Goal: Information Seeking & Learning: Check status

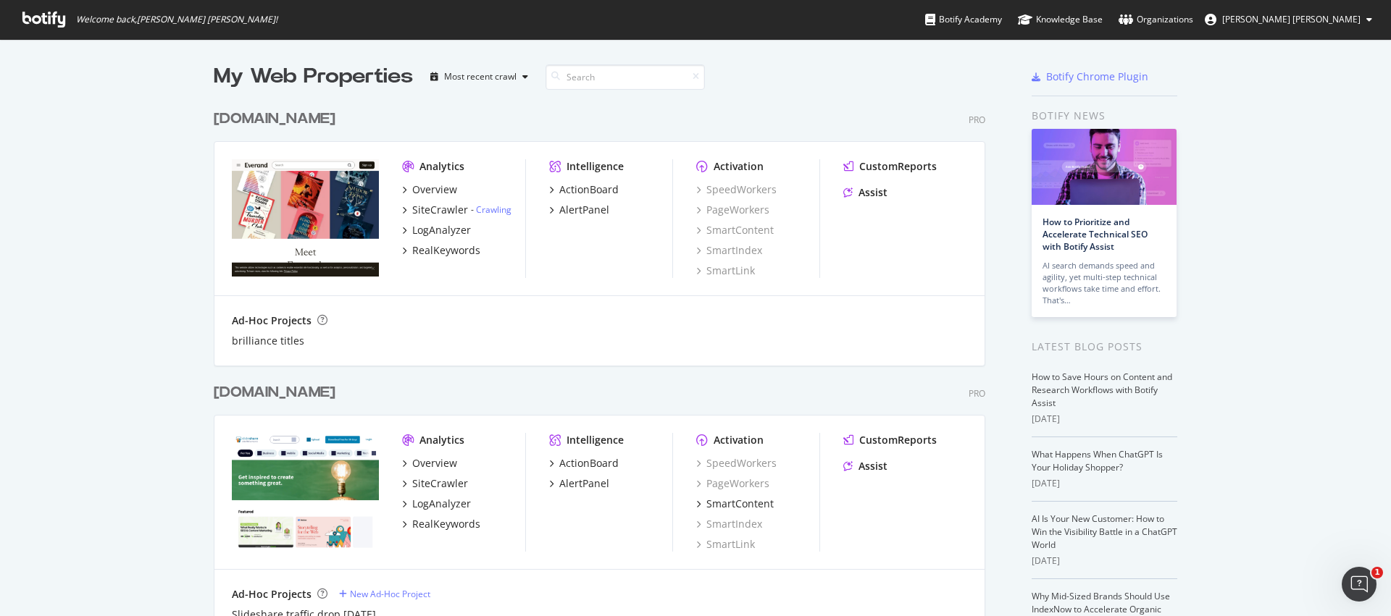
click at [291, 395] on div "[DOMAIN_NAME]" at bounding box center [275, 392] width 122 height 21
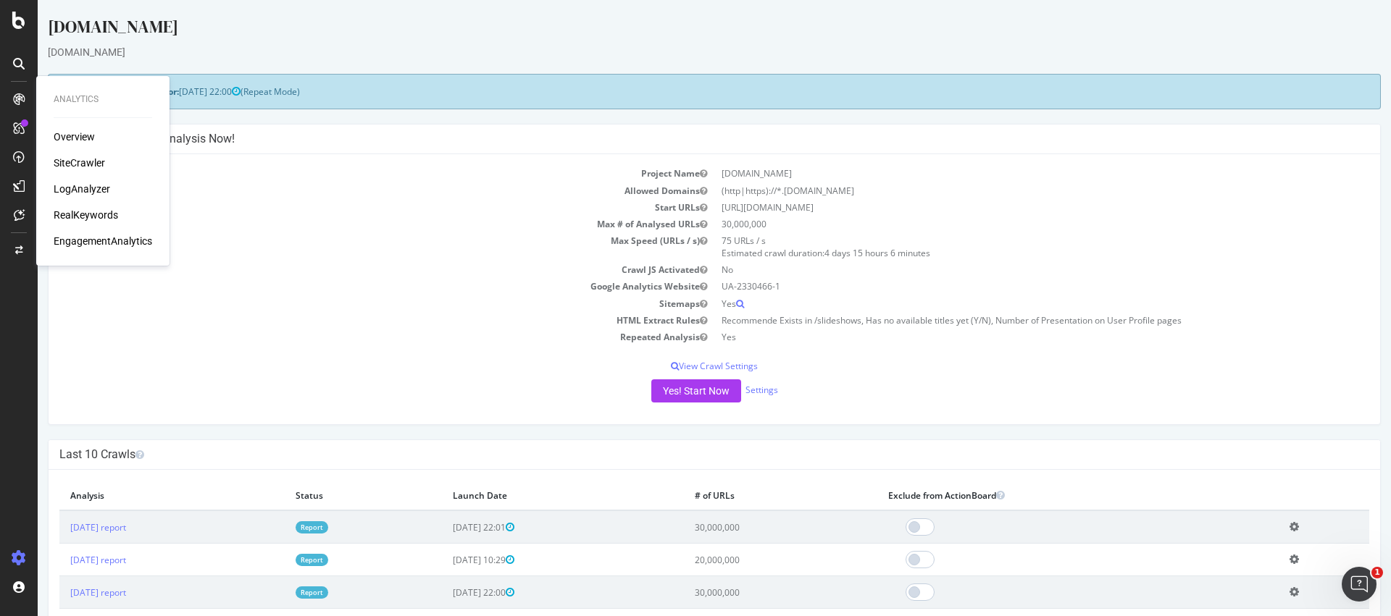
click at [105, 188] on div "LogAnalyzer" at bounding box center [82, 189] width 56 height 14
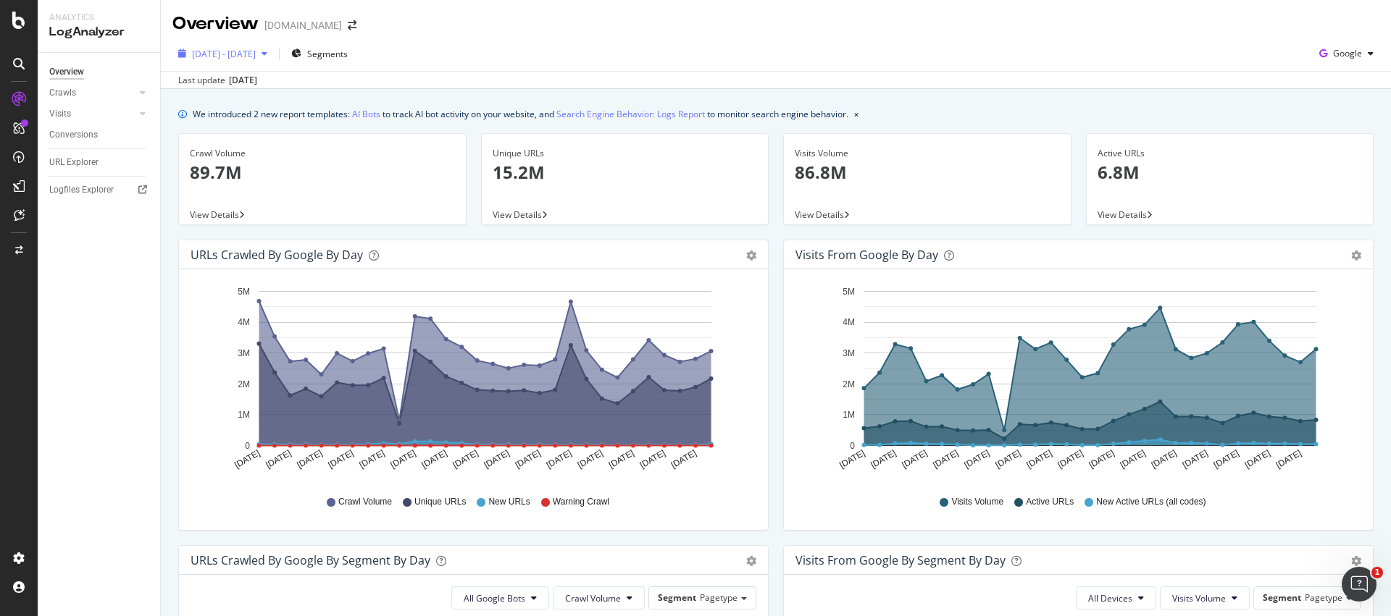
click at [256, 55] on span "[DATE] - [DATE]" at bounding box center [224, 54] width 64 height 12
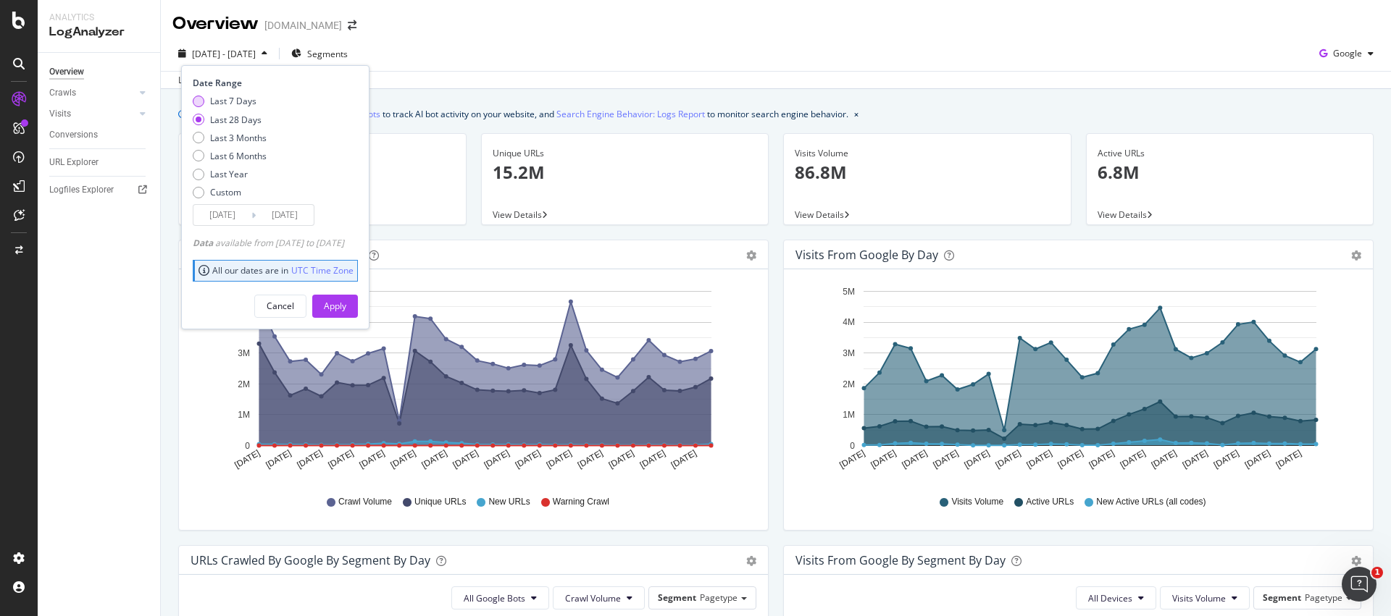
click at [232, 98] on div "Last 7 Days" at bounding box center [233, 101] width 46 height 12
type input "[DATE]"
click at [346, 303] on div "Apply" at bounding box center [335, 306] width 22 height 12
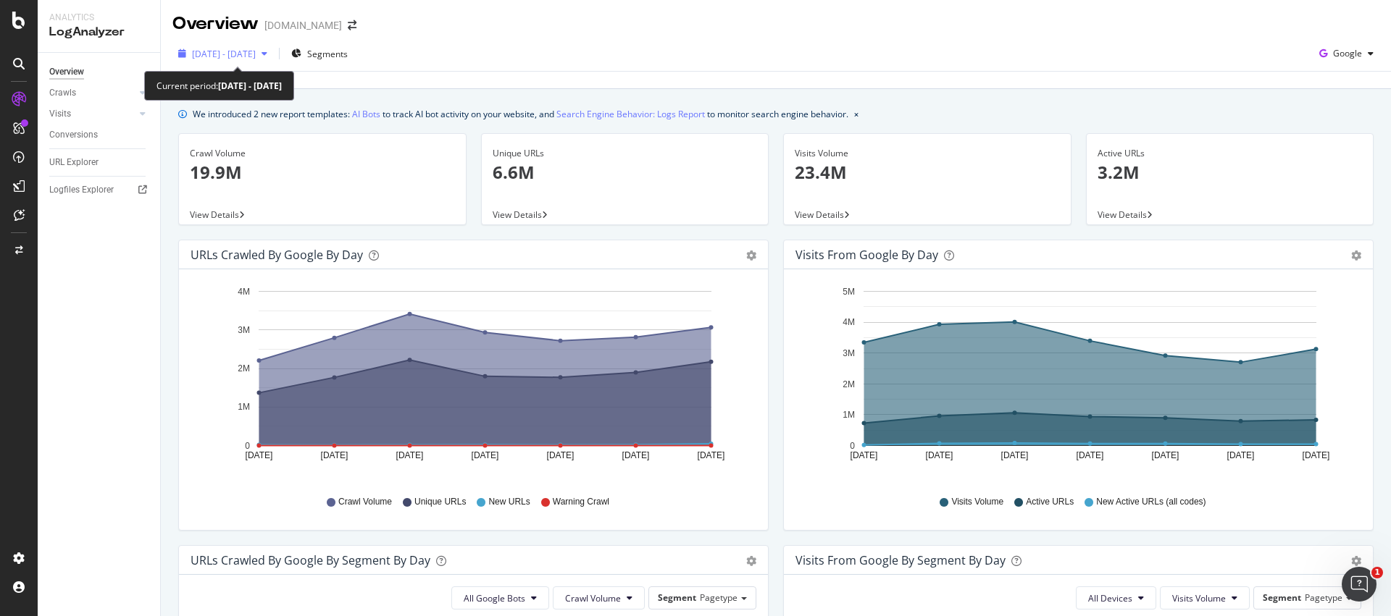
click at [243, 57] on span "[DATE] - [DATE]" at bounding box center [224, 54] width 64 height 12
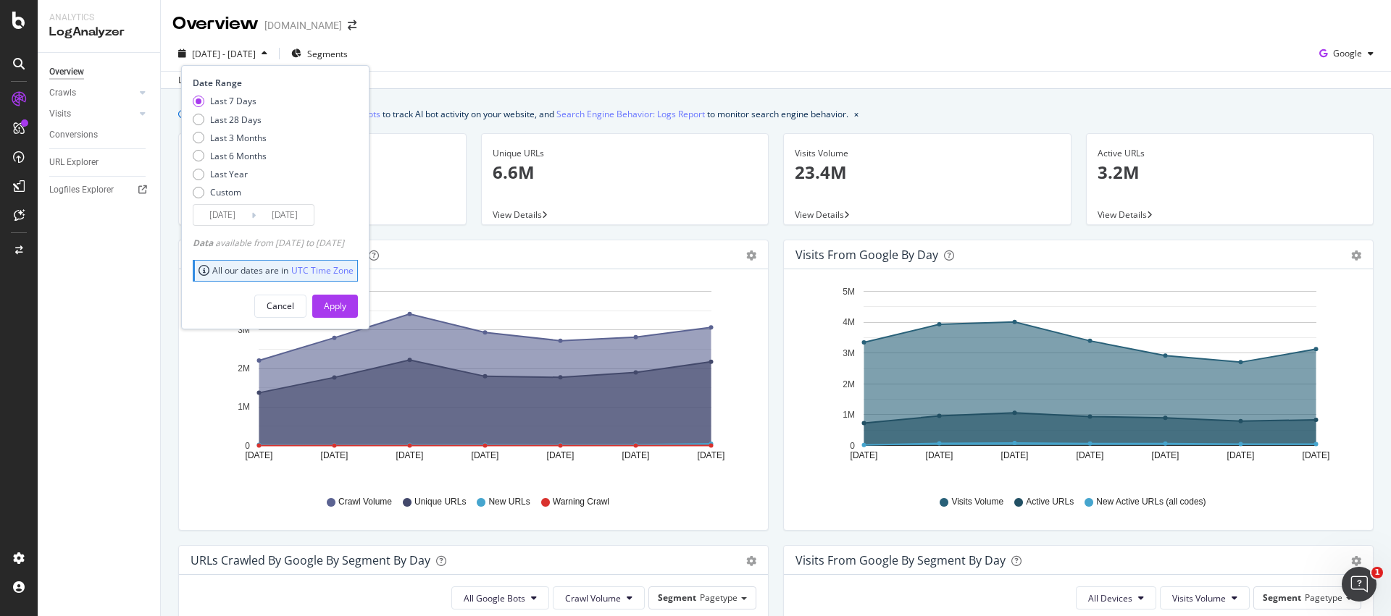
click at [285, 218] on input "[DATE]" at bounding box center [285, 215] width 58 height 20
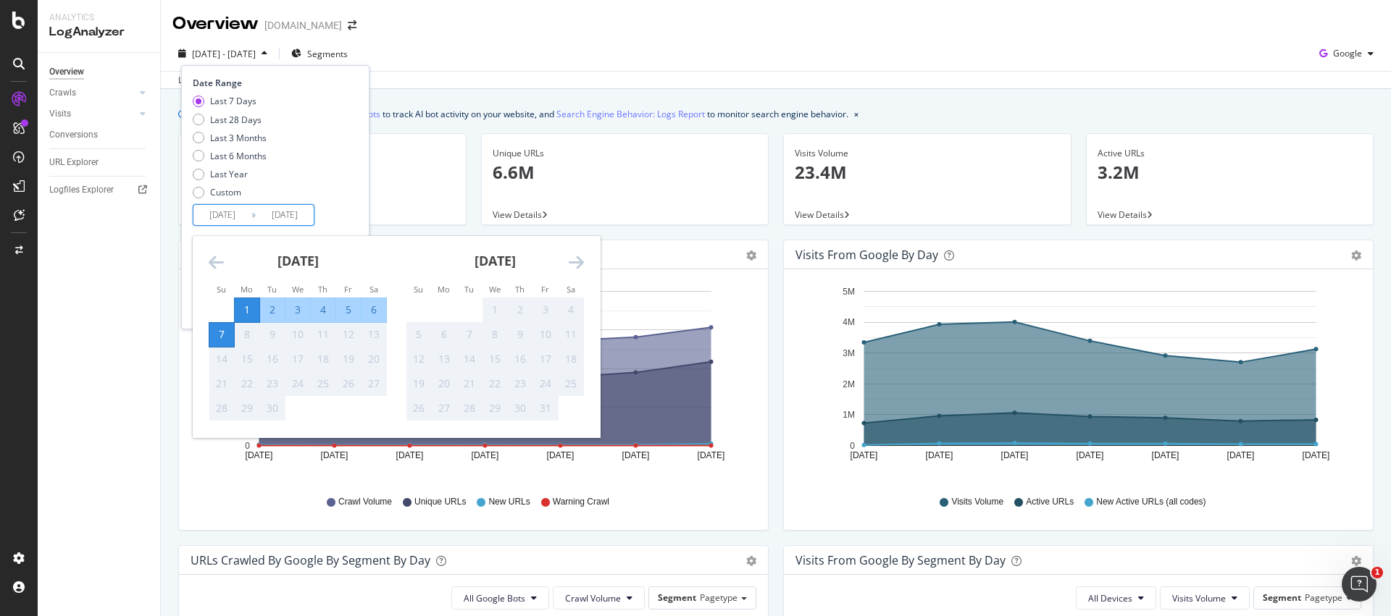
click at [211, 260] on icon "Move backward to switch to the previous month." at bounding box center [216, 262] width 15 height 17
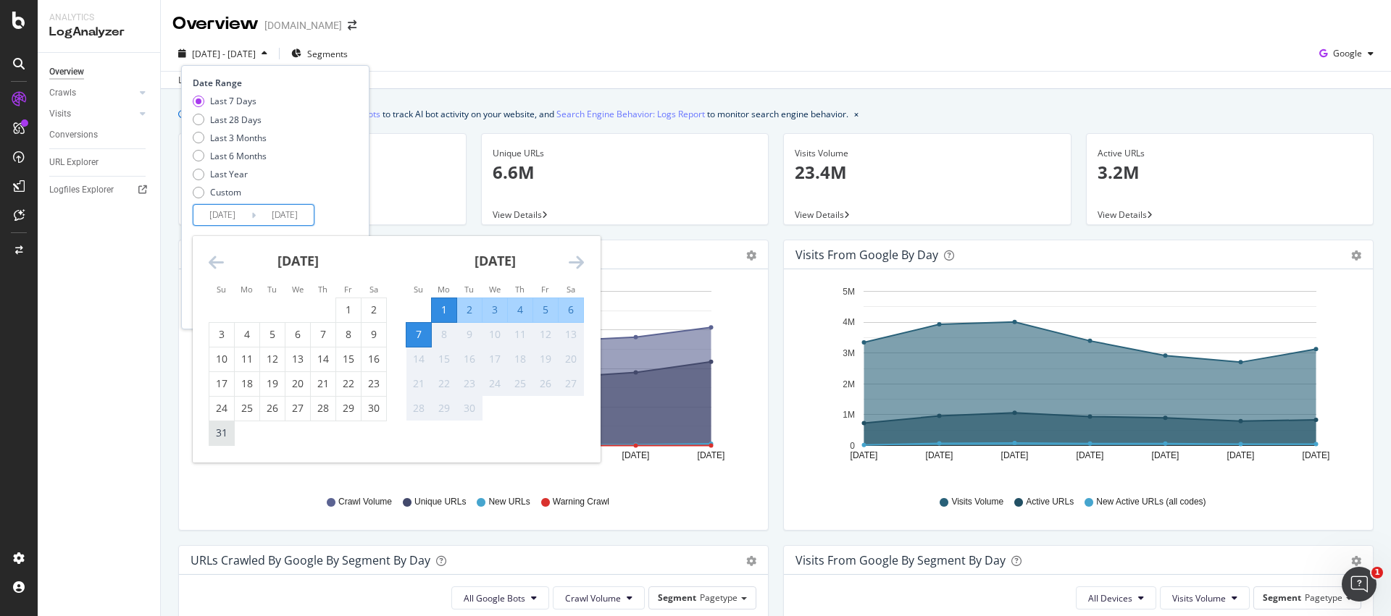
click at [224, 443] on div "31" at bounding box center [221, 434] width 25 height 24
click at [244, 412] on div "25" at bounding box center [247, 408] width 25 height 14
type input "[DATE]"
click at [348, 193] on div "Last 7 Days Last 28 Days Last 3 Months Last 6 Months Last Year Custom" at bounding box center [274, 149] width 162 height 109
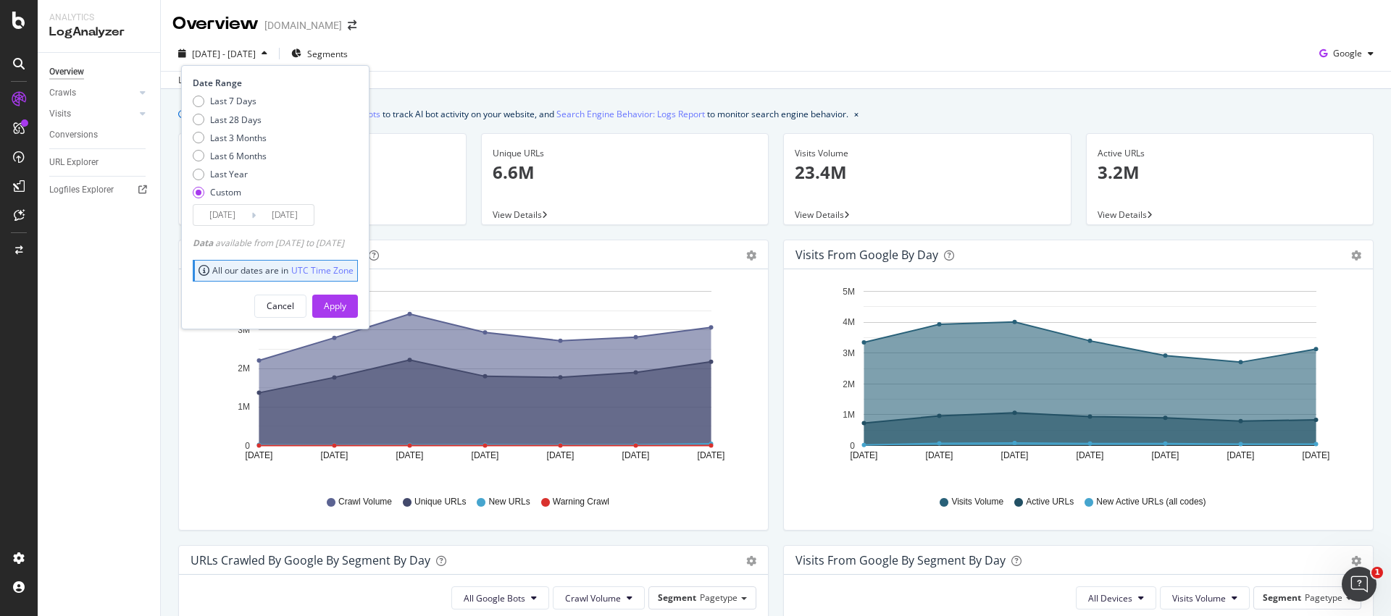
click at [291, 217] on input "[DATE]" at bounding box center [285, 215] width 58 height 20
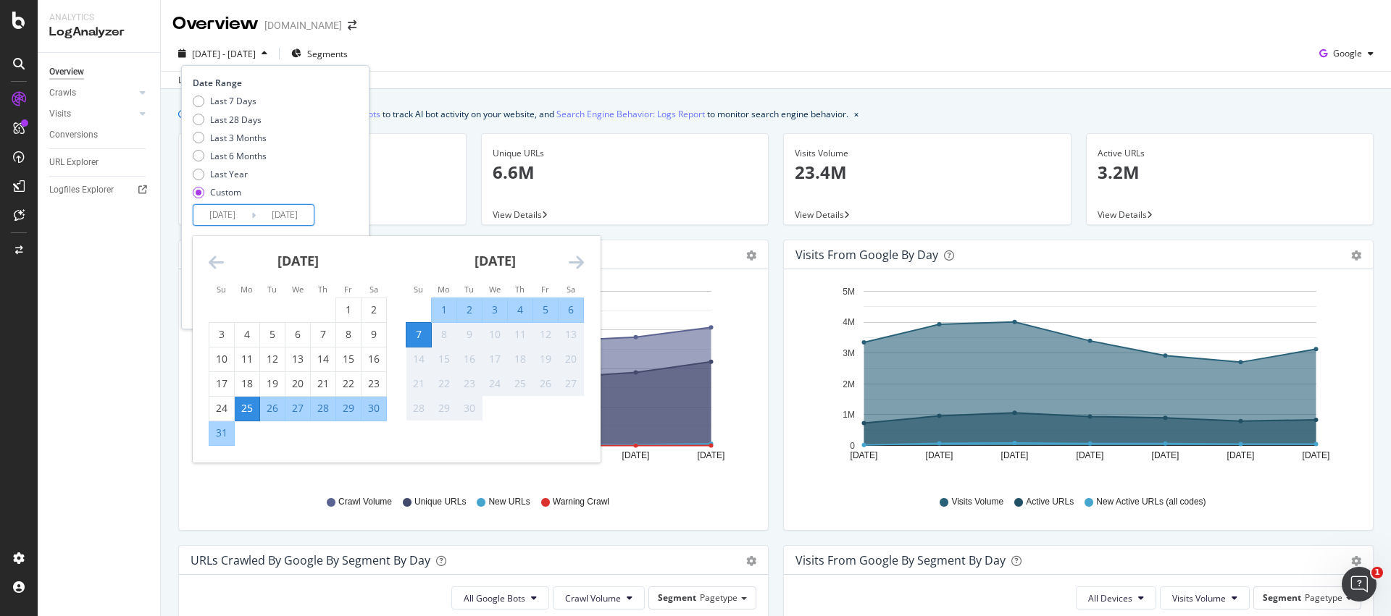
click at [223, 433] on div "31" at bounding box center [221, 433] width 25 height 14
type input "[DATE]"
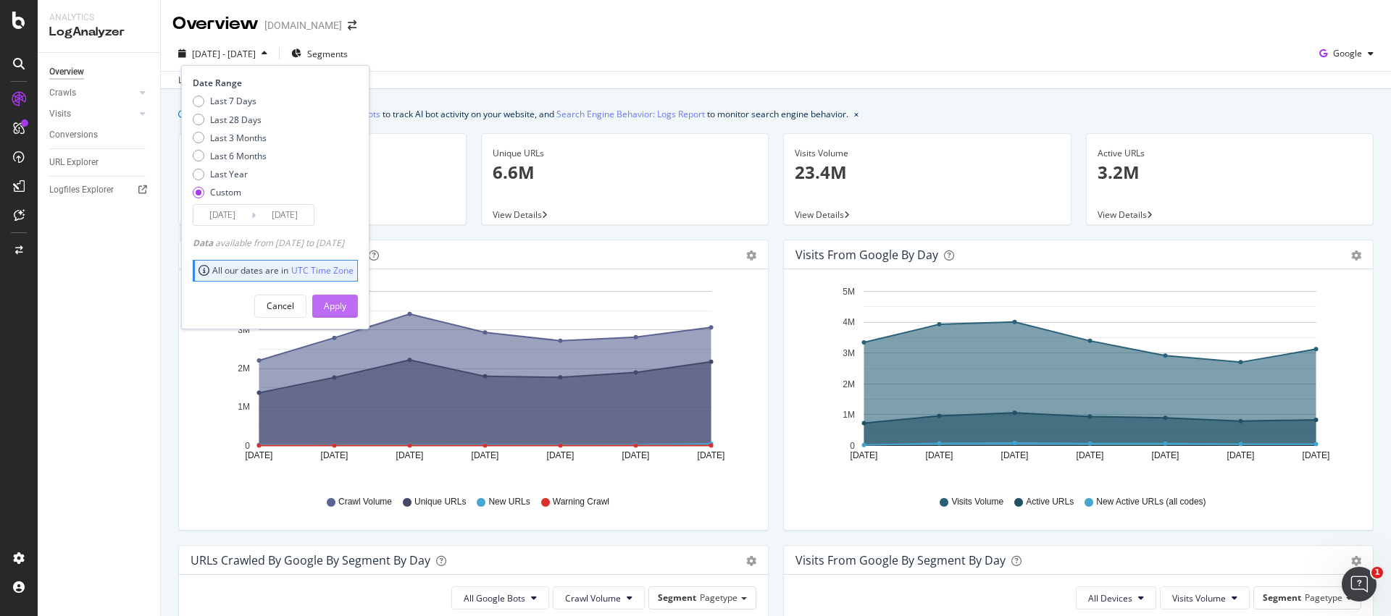
click at [346, 307] on div "Apply" at bounding box center [335, 306] width 22 height 12
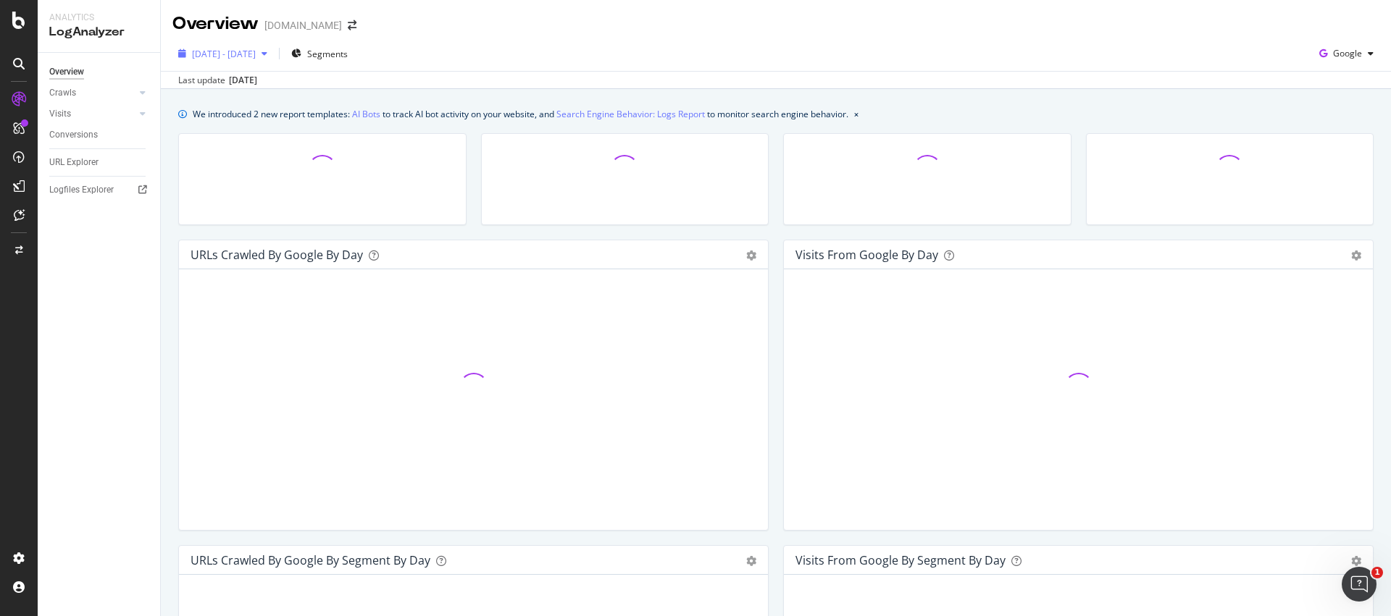
click at [254, 64] on div "[DATE] - [DATE]" at bounding box center [222, 54] width 101 height 22
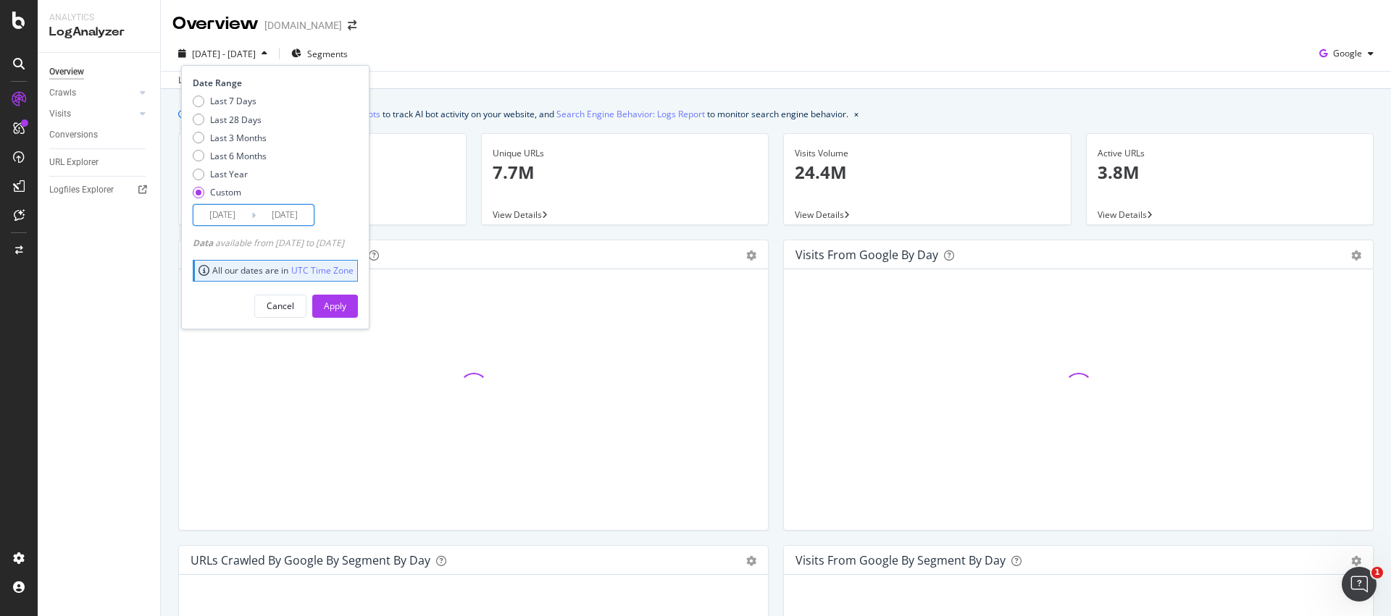
click at [256, 222] on input "[DATE]" at bounding box center [285, 215] width 58 height 20
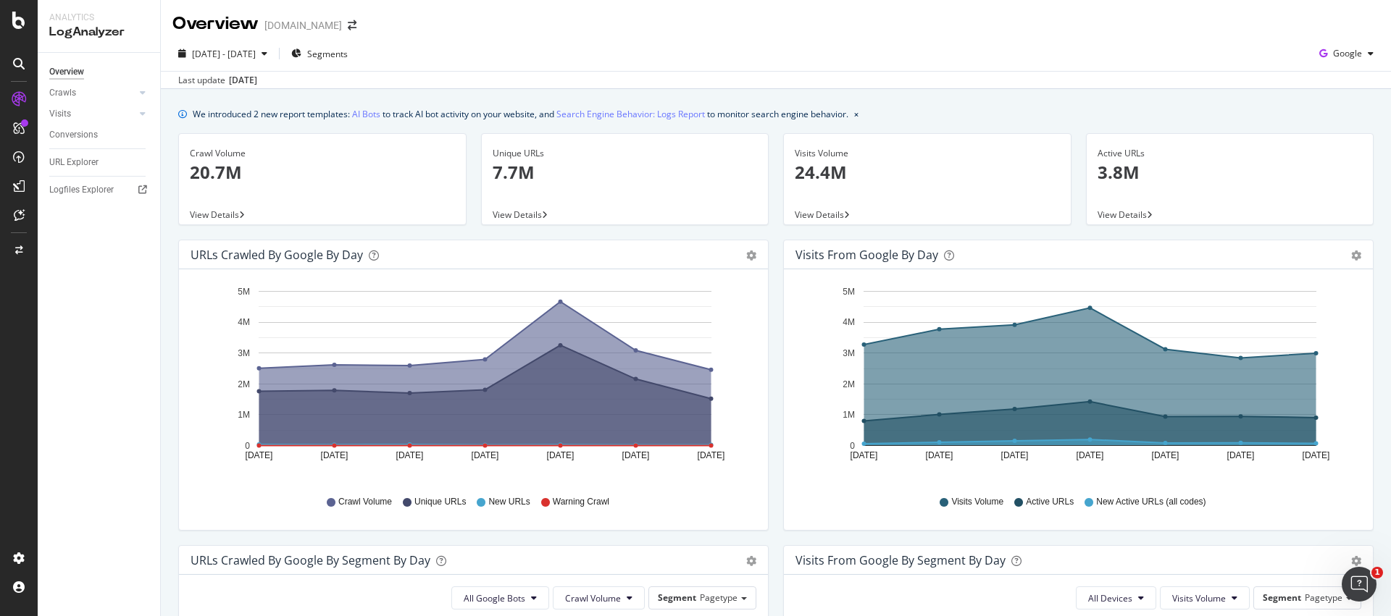
click at [421, 177] on p "20.7M" at bounding box center [322, 172] width 265 height 25
click at [582, 322] on icon "A chart." at bounding box center [485, 374] width 452 height 144
click at [256, 48] on span "[DATE] - [DATE]" at bounding box center [224, 54] width 64 height 12
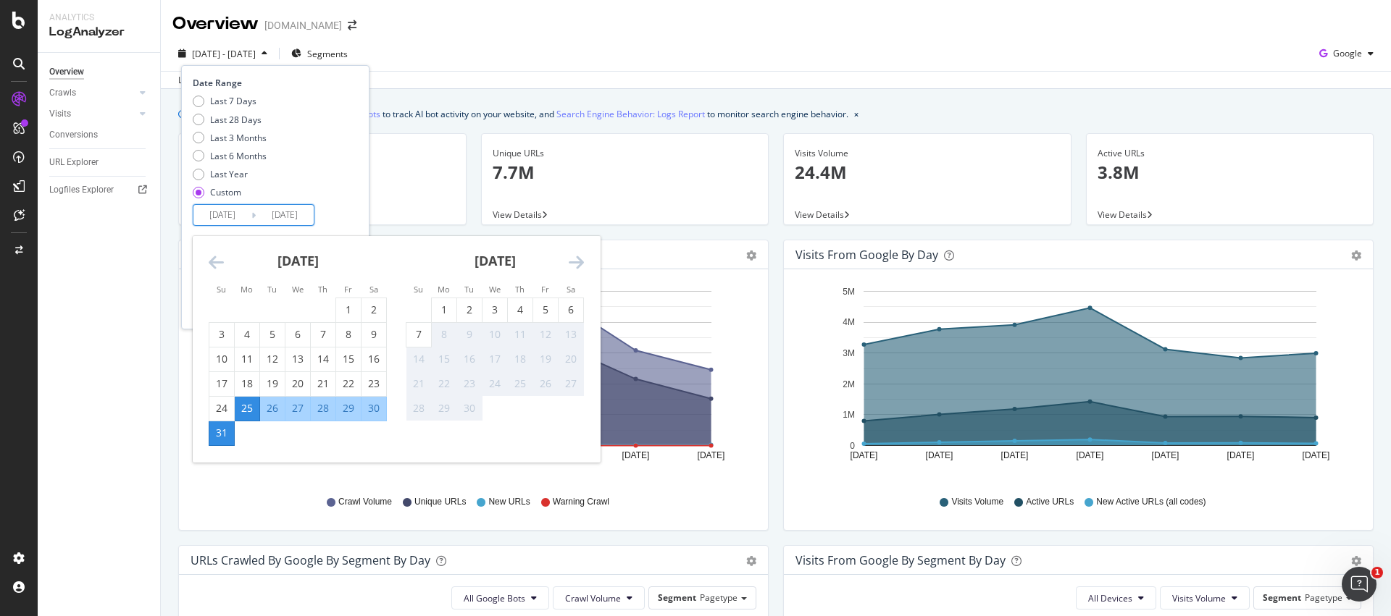
click at [261, 212] on input "[DATE]" at bounding box center [285, 215] width 58 height 20
click at [410, 337] on div "7" at bounding box center [418, 334] width 25 height 14
type input "[DATE]"
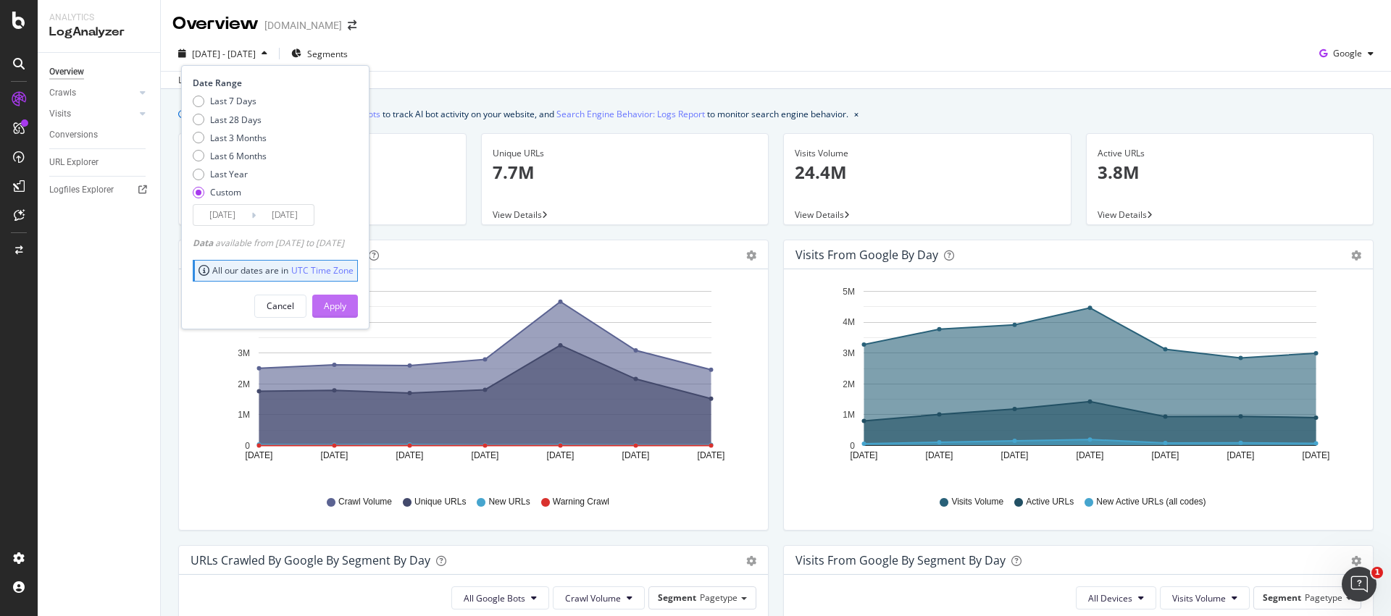
click at [346, 306] on div "Apply" at bounding box center [335, 306] width 22 height 12
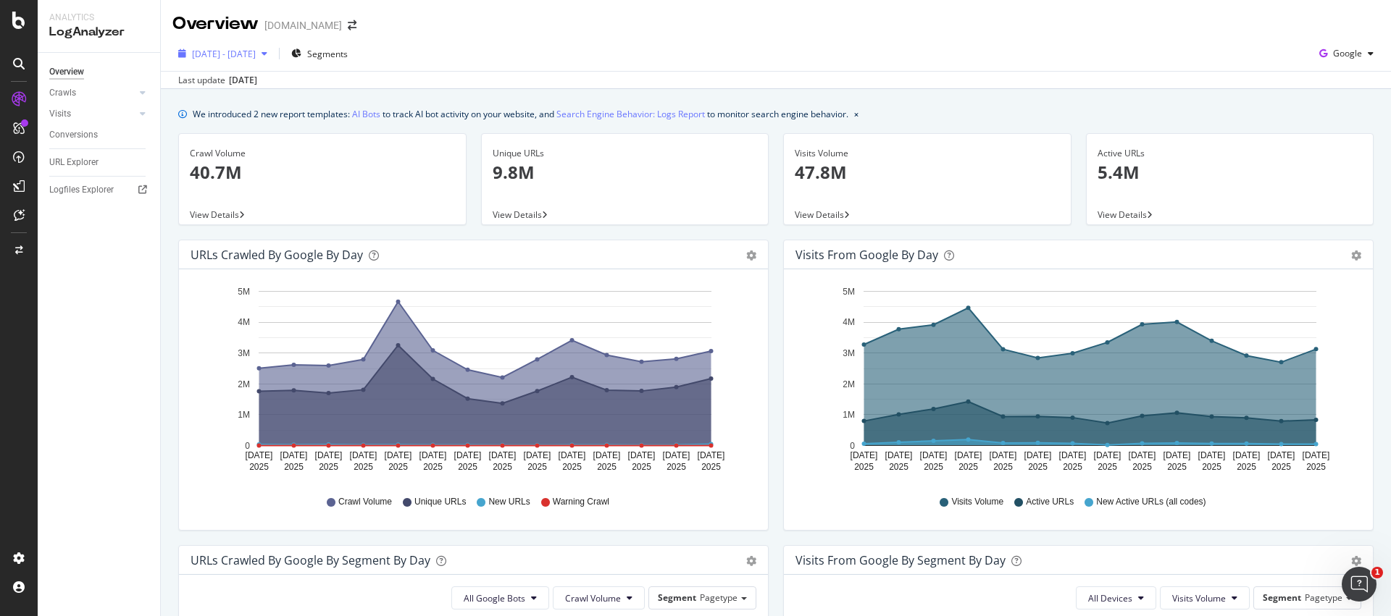
click at [238, 54] on span "[DATE] - [DATE]" at bounding box center [224, 54] width 64 height 12
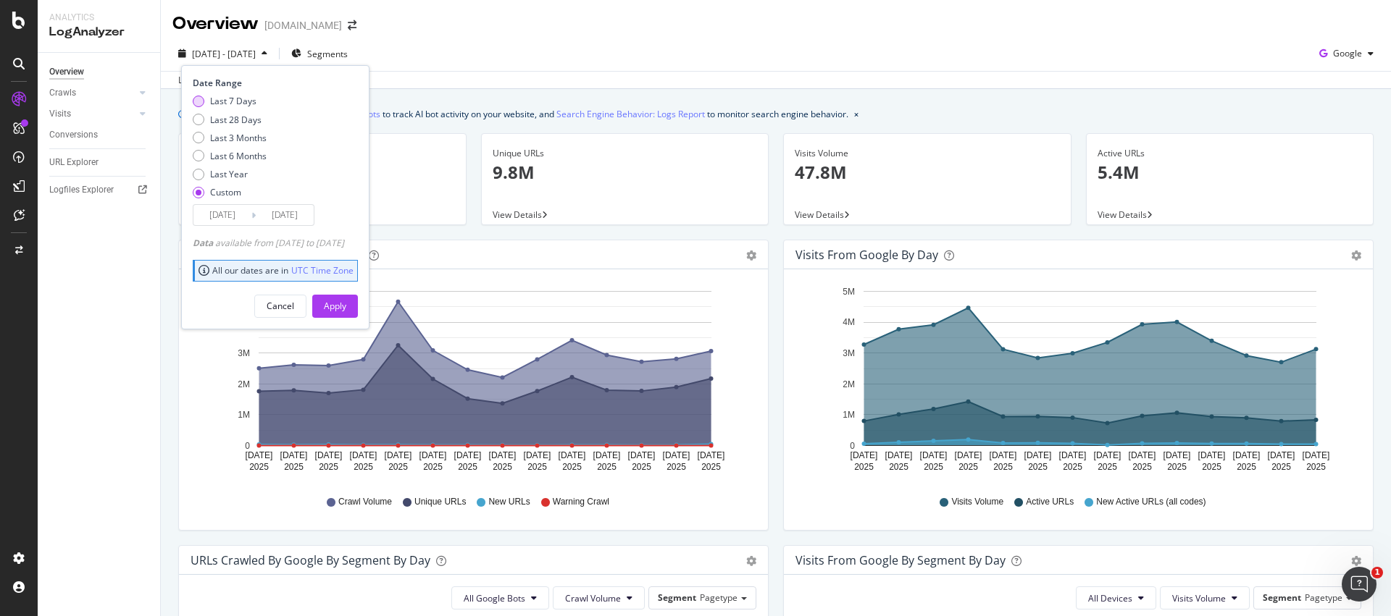
click at [230, 96] on div "Last 7 Days" at bounding box center [233, 101] width 46 height 12
type input "[DATE]"
click at [346, 310] on div "Apply" at bounding box center [335, 306] width 22 height 12
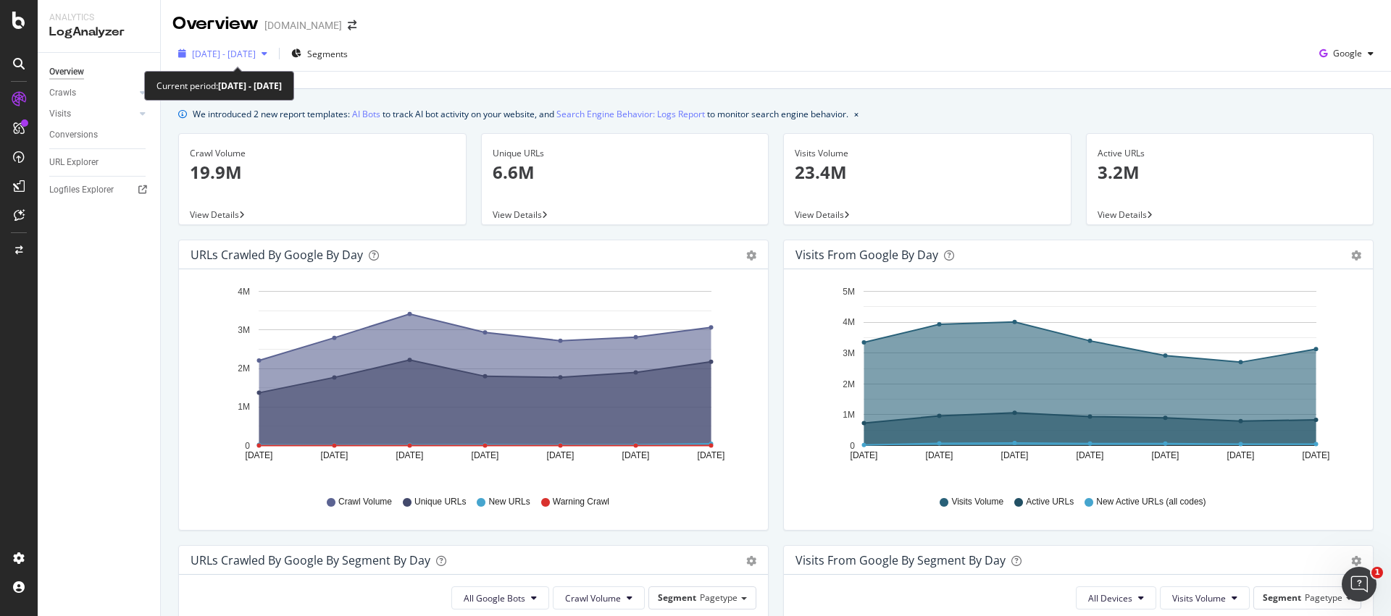
click at [256, 56] on span "[DATE] - [DATE]" at bounding box center [224, 54] width 64 height 12
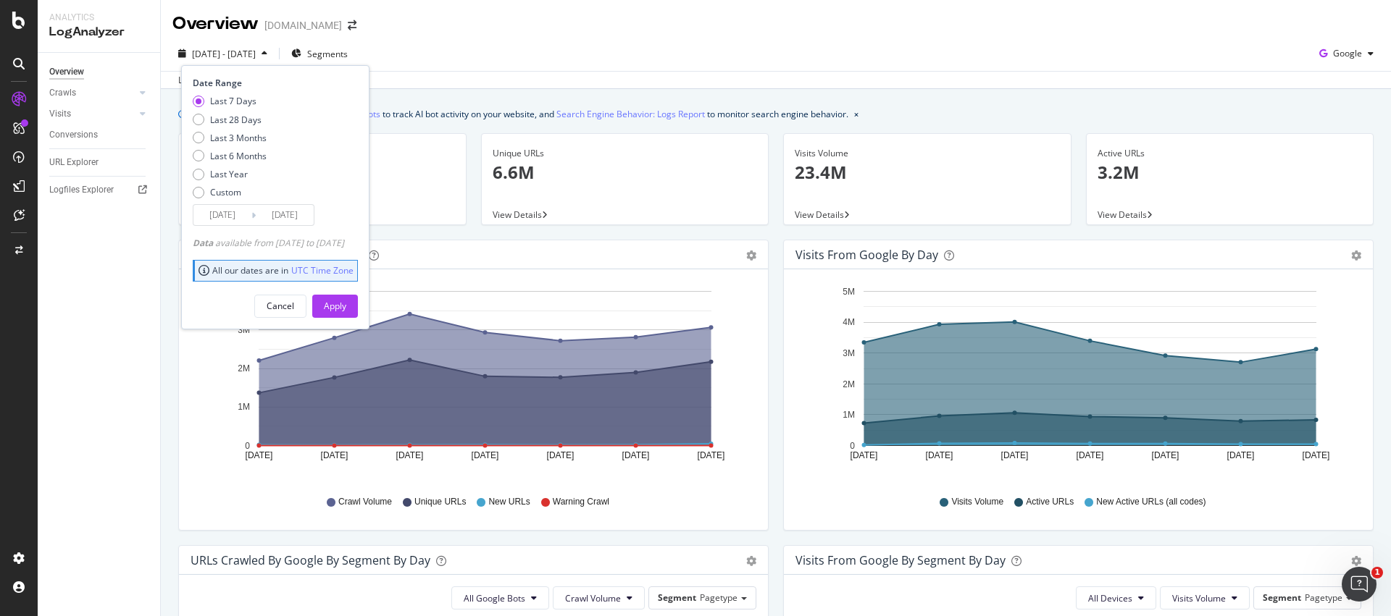
click at [239, 217] on input "[DATE]" at bounding box center [222, 215] width 58 height 20
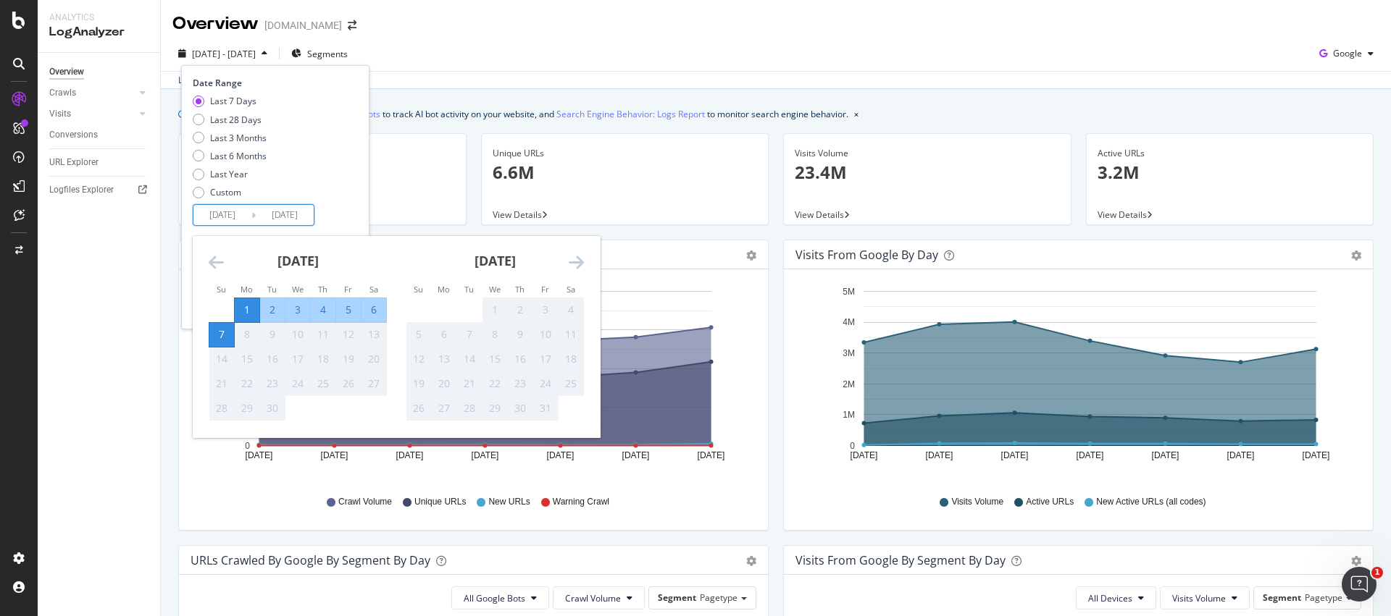
click at [218, 259] on icon "Move backward to switch to the previous month." at bounding box center [216, 262] width 15 height 17
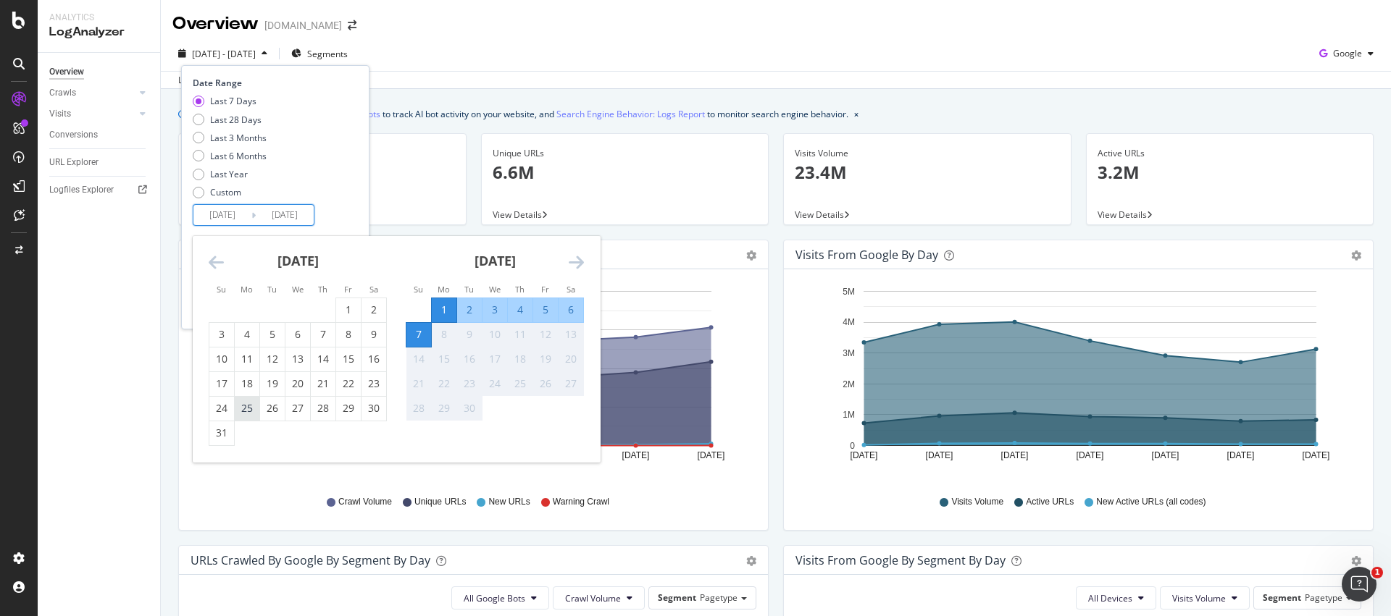
click at [250, 408] on div "25" at bounding box center [247, 408] width 25 height 14
type input "[DATE]"
click at [222, 435] on div "31" at bounding box center [221, 433] width 25 height 14
type input "[DATE]"
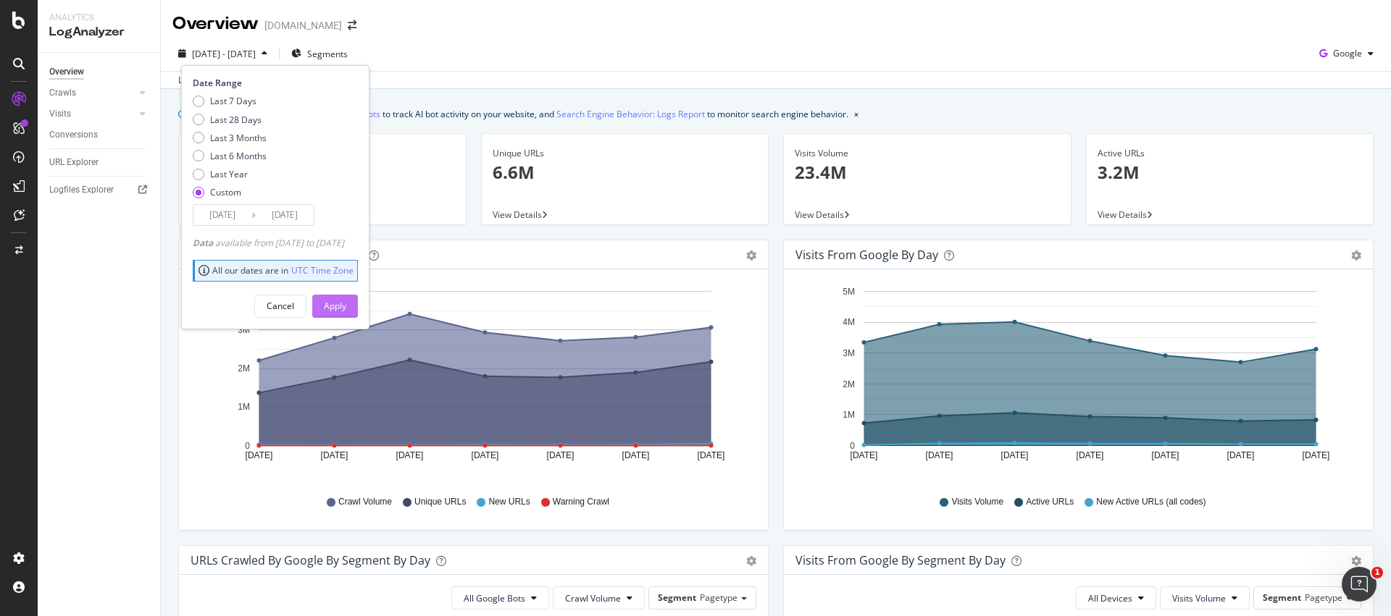
click at [346, 311] on div "Apply" at bounding box center [335, 306] width 22 height 12
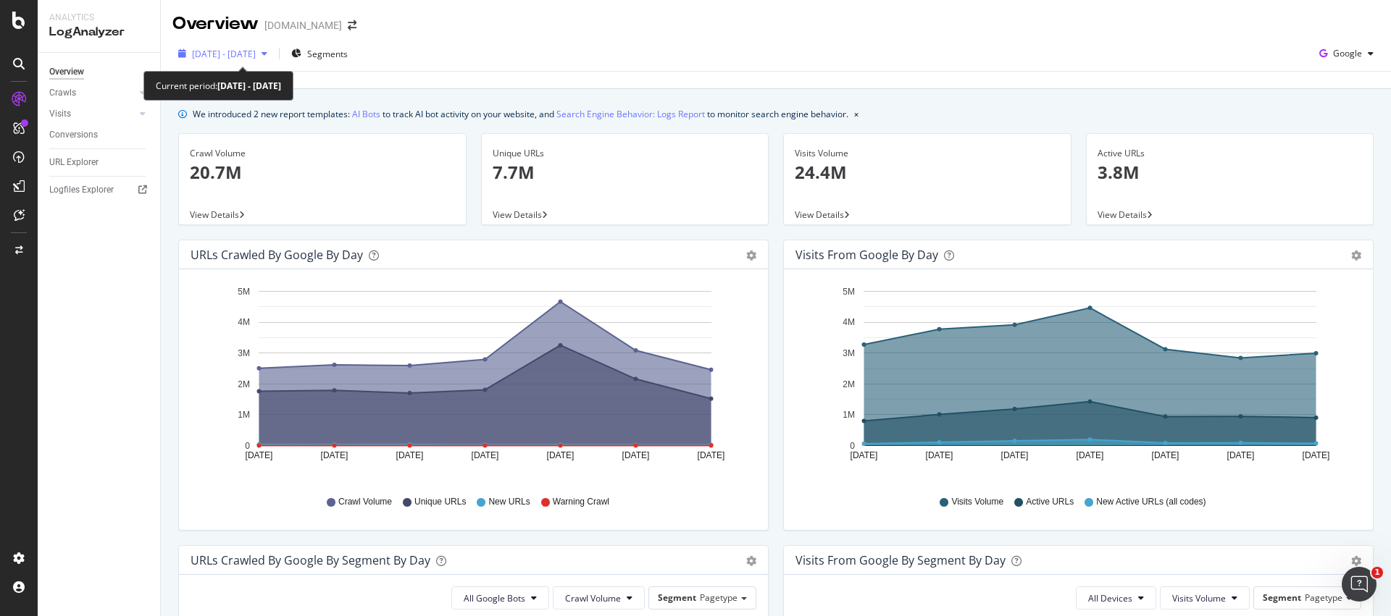
click at [256, 56] on span "[DATE] - [DATE]" at bounding box center [224, 54] width 64 height 12
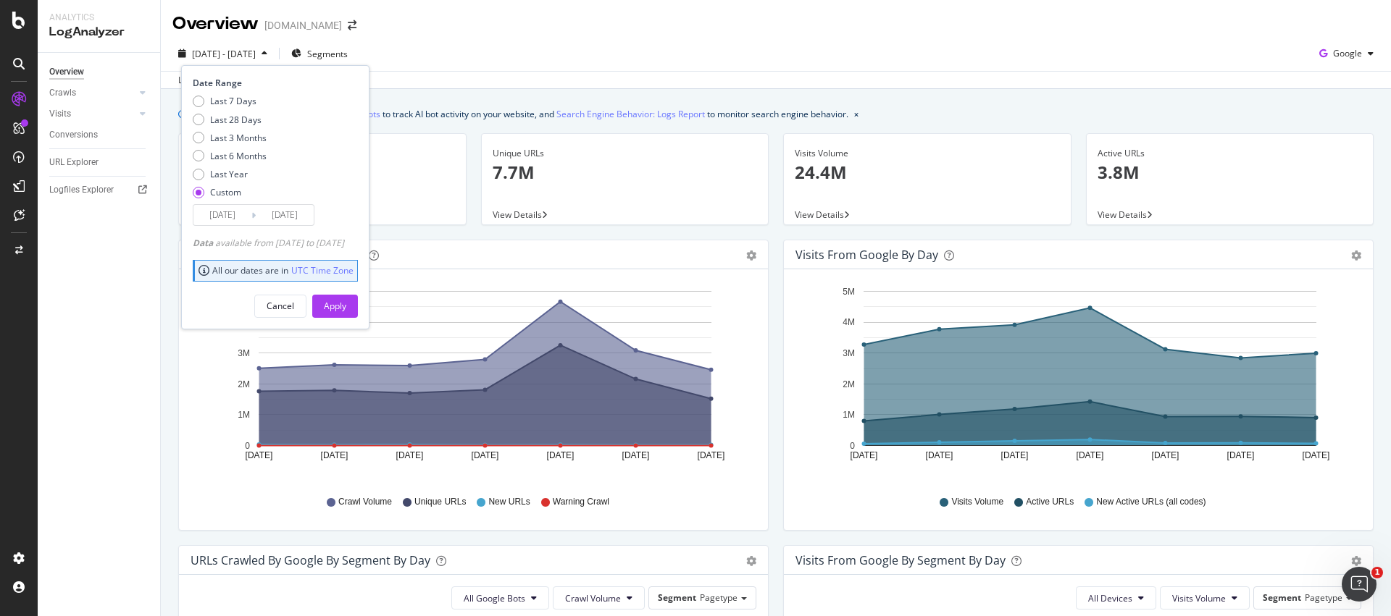
click at [247, 221] on input "[DATE]" at bounding box center [222, 215] width 58 height 20
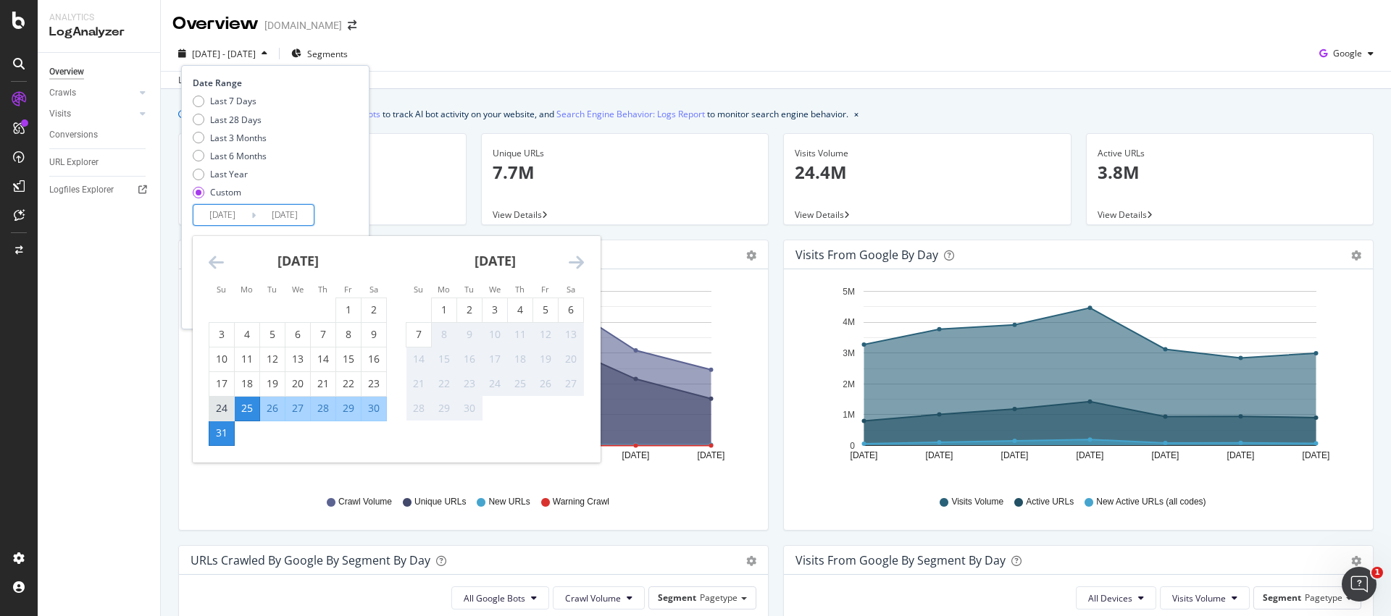
click at [217, 407] on div "24" at bounding box center [221, 408] width 25 height 14
type input "[DATE]"
click at [374, 406] on div "30" at bounding box center [373, 408] width 25 height 14
type input "[DATE]"
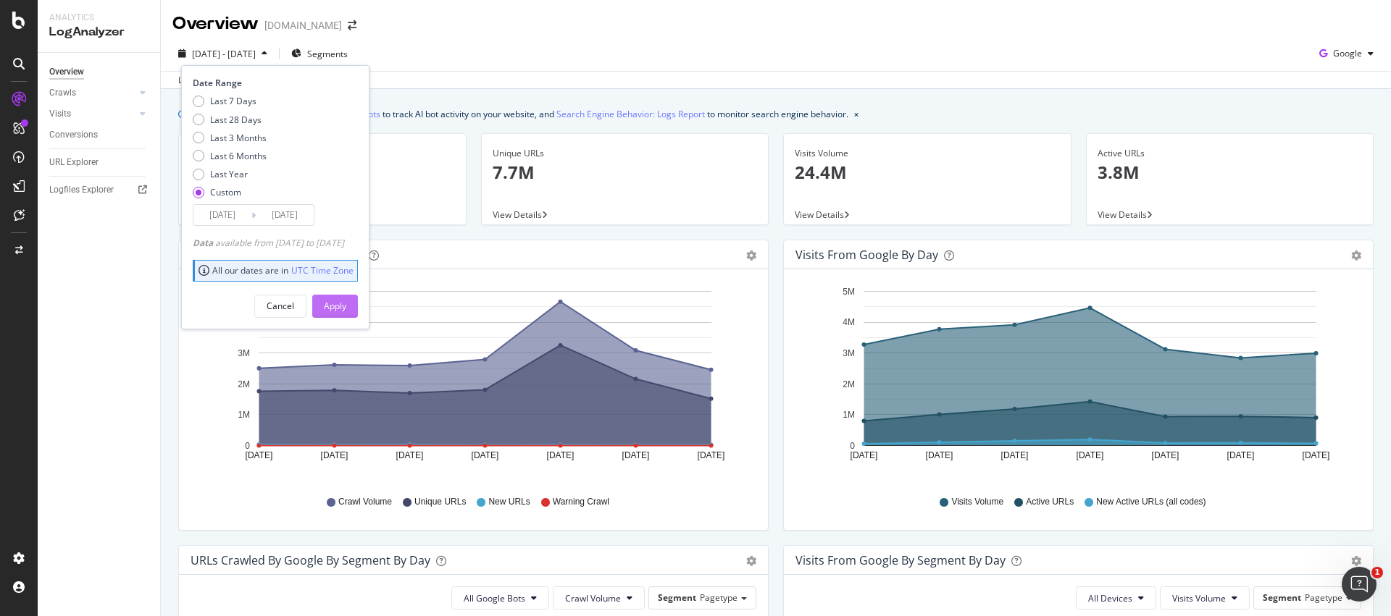
click at [346, 303] on div "Apply" at bounding box center [335, 306] width 22 height 12
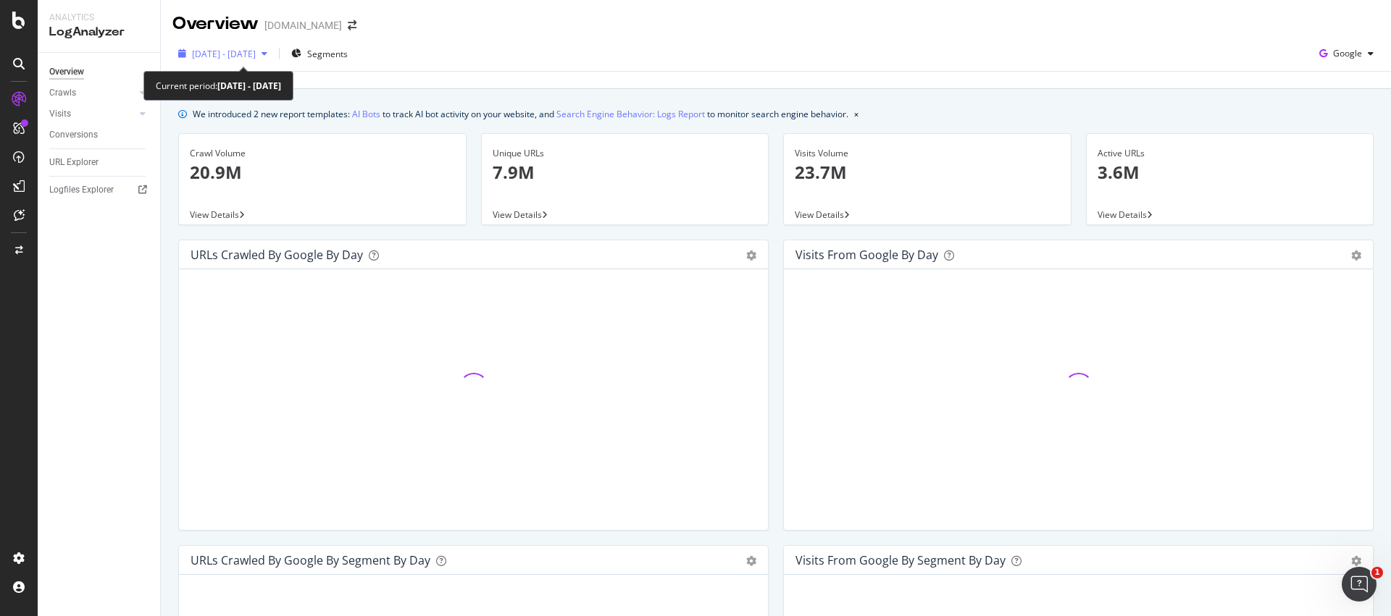
click at [238, 64] on button "[DATE] - [DATE]" at bounding box center [222, 53] width 101 height 23
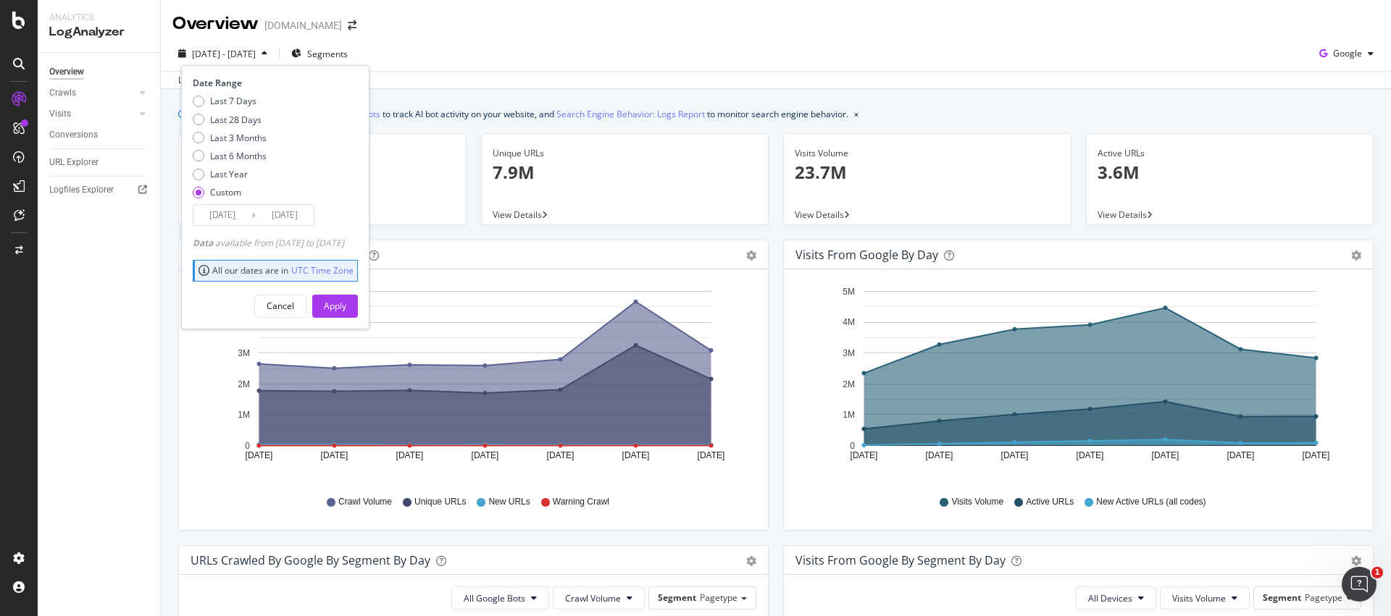
click at [506, 282] on icon "[DATE] [DATE] [DATE] [DATE] [DATE] [DATE] [DATE] 0 1M 2M 3M 4M 5M" at bounding box center [473, 381] width 566 height 201
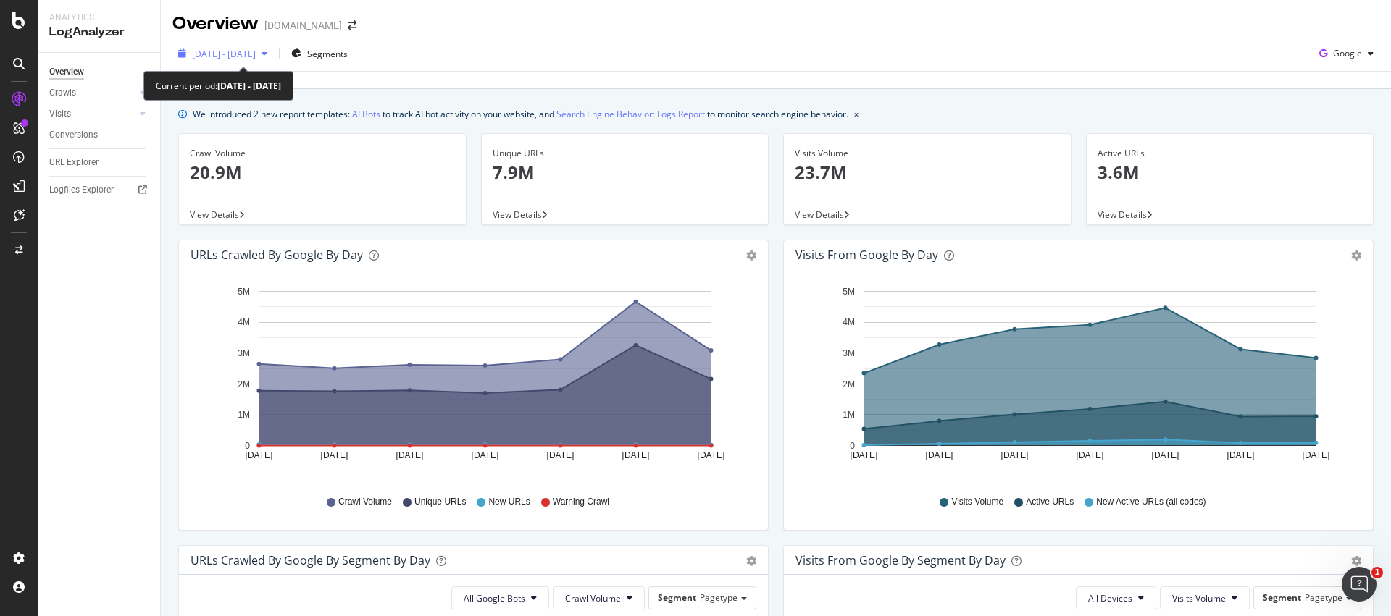
click at [252, 62] on div "[DATE] - [DATE]" at bounding box center [222, 54] width 101 height 22
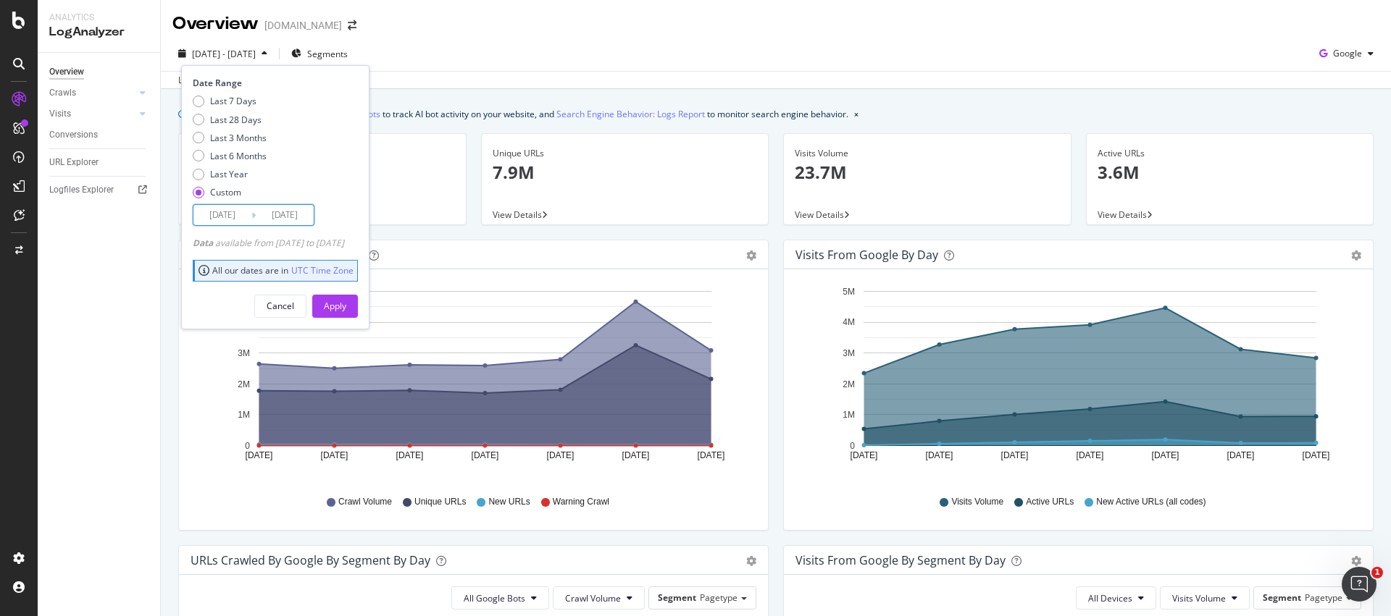
click at [243, 216] on input "[DATE]" at bounding box center [222, 215] width 58 height 20
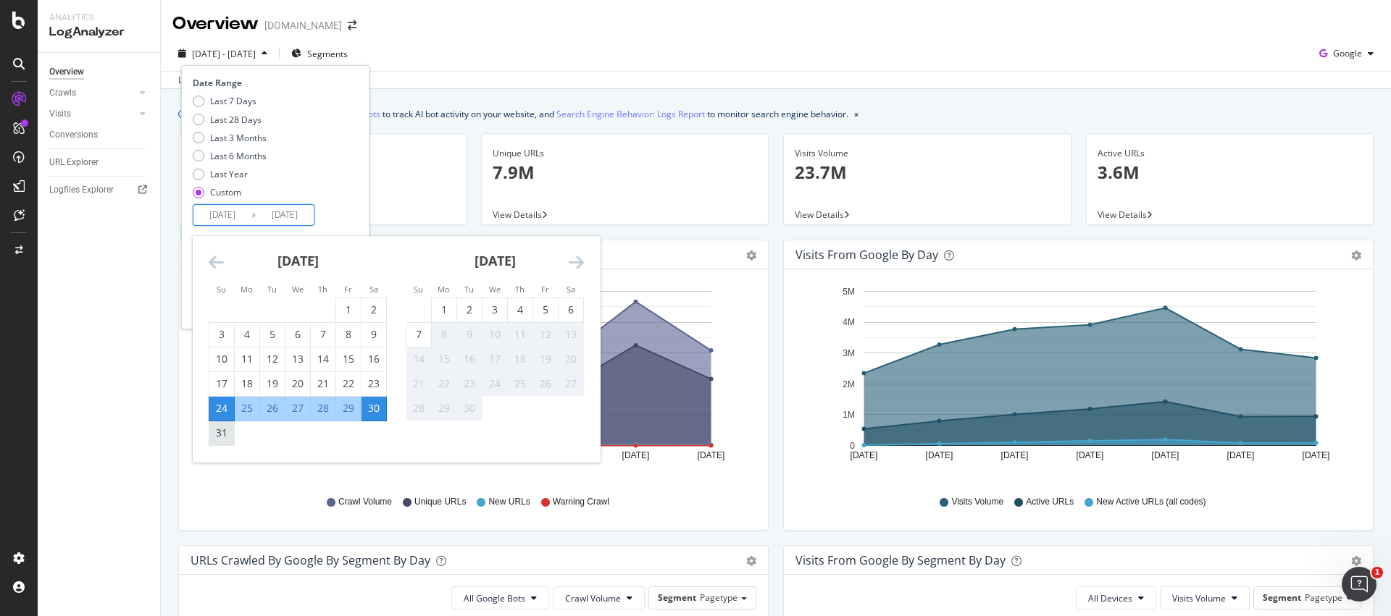
click at [223, 440] on div "31" at bounding box center [221, 434] width 25 height 24
type input "[DATE]"
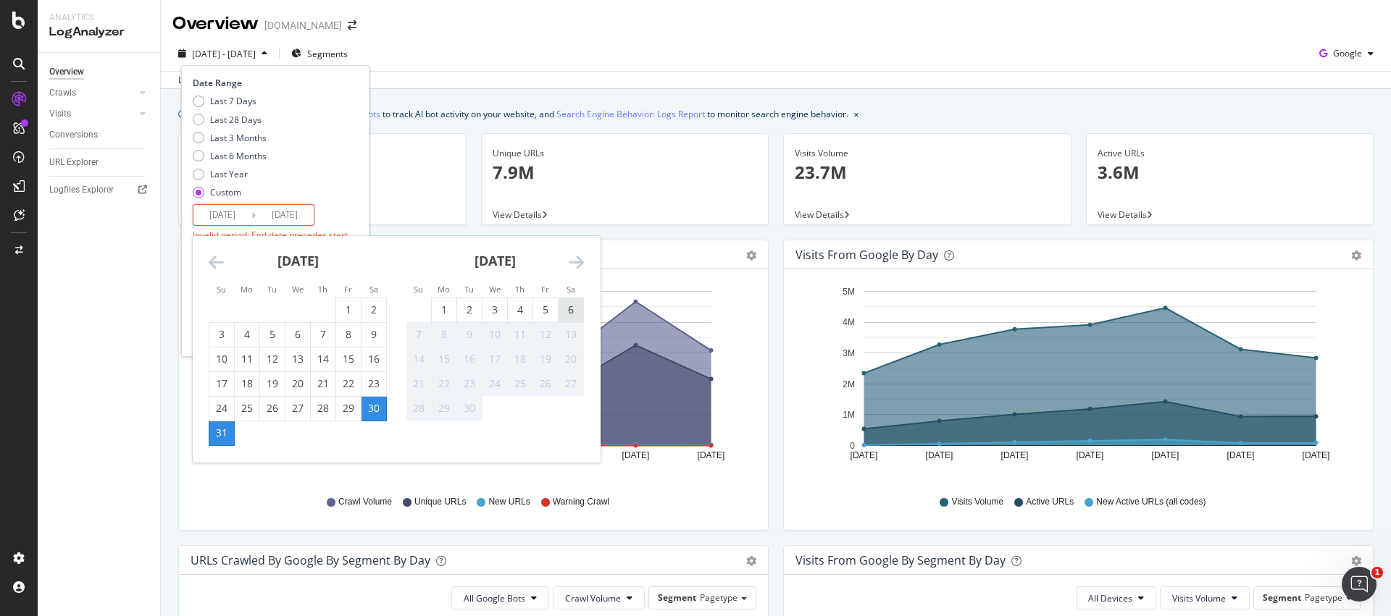
click at [571, 314] on div "6" at bounding box center [570, 310] width 25 height 14
type input "[DATE]"
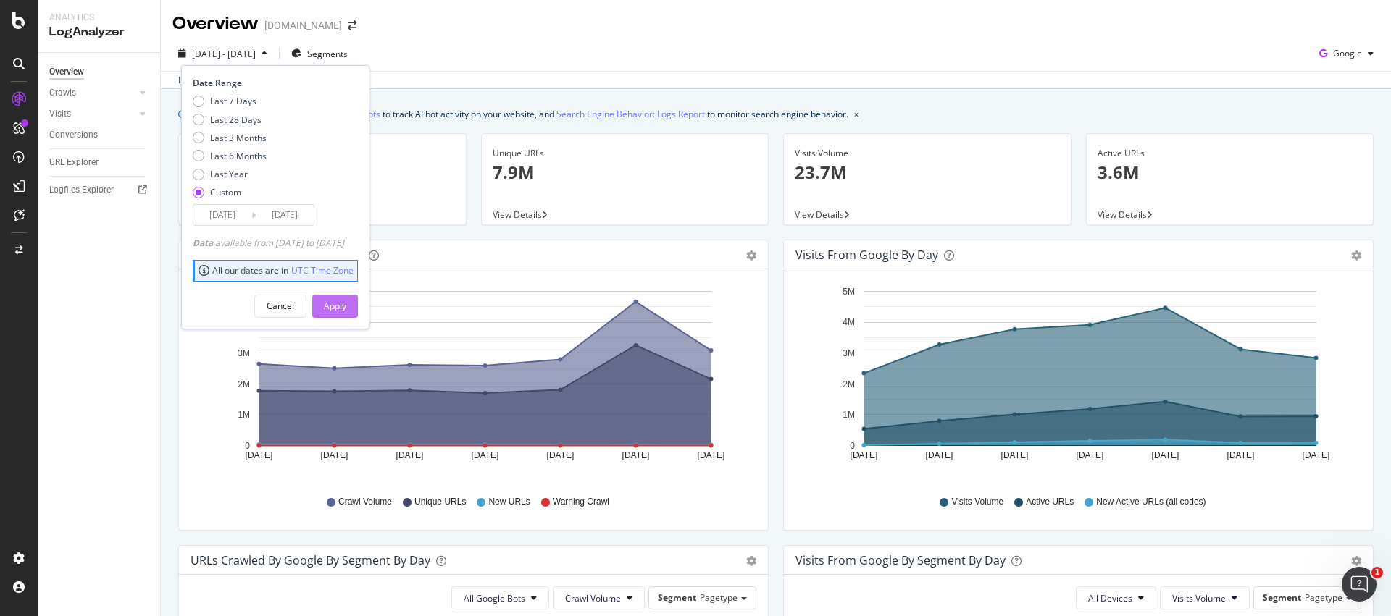
click at [346, 311] on div "Apply" at bounding box center [335, 306] width 22 height 12
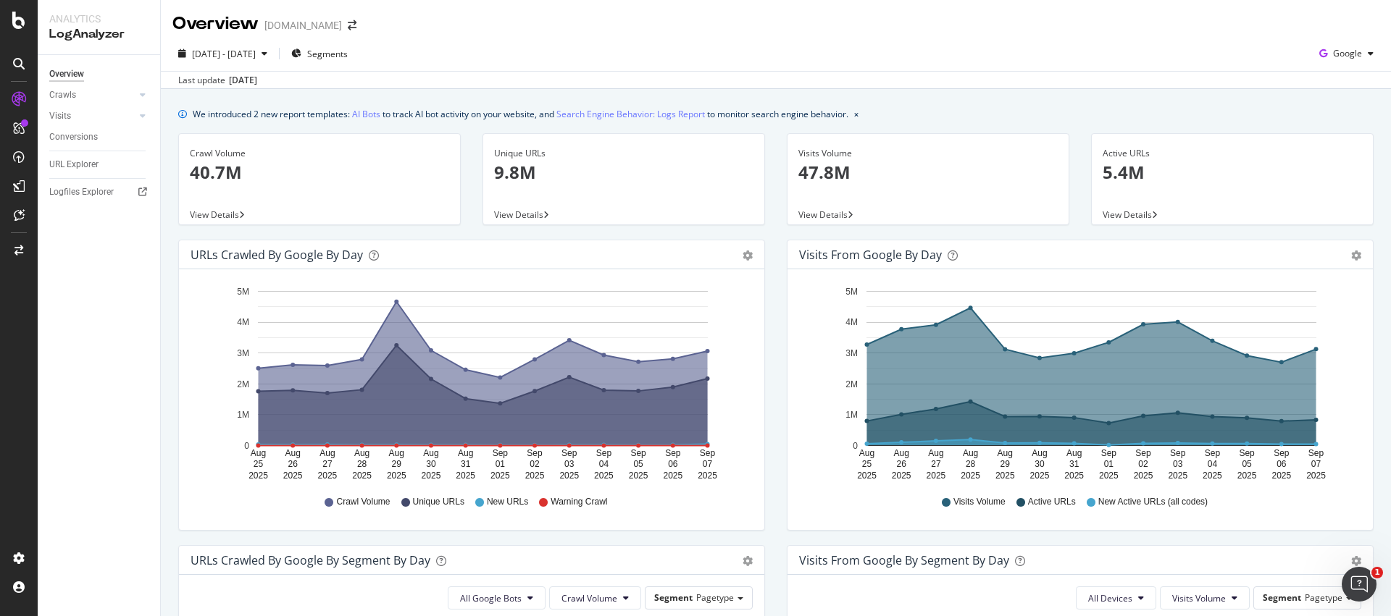
click at [847, 86] on div "Last update Sep. 08, 2025" at bounding box center [776, 79] width 1230 height 17
